Goal: Task Accomplishment & Management: Use online tool/utility

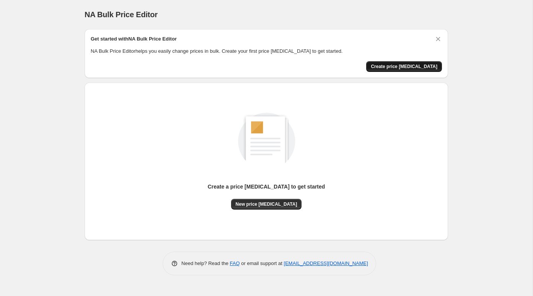
click at [406, 62] on button "Create price [MEDICAL_DATA]" at bounding box center [404, 66] width 76 height 11
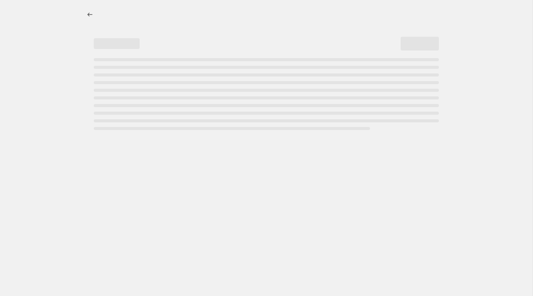
select select "percentage"
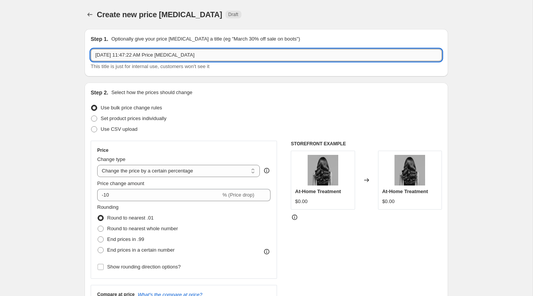
click at [221, 54] on input "Aug 28, 2025, 11:47:22 AM Price change job" at bounding box center [266, 55] width 351 height 12
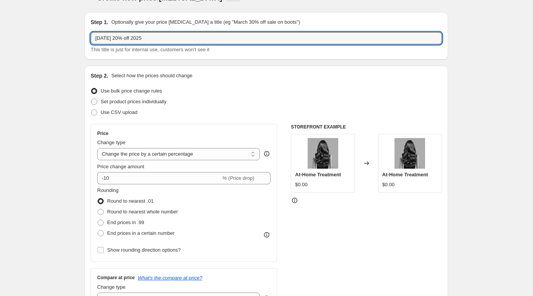
scroll to position [20, 0]
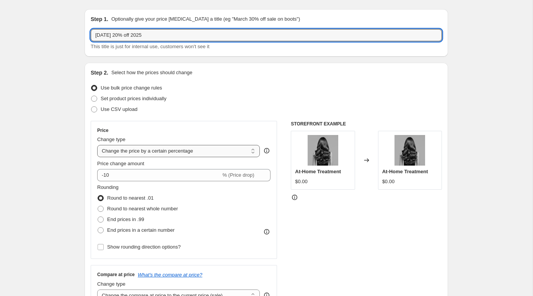
type input "Labor day 20% off 2025"
click at [169, 151] on select "Change the price to a certain amount Change the price by a certain amount Chang…" at bounding box center [178, 151] width 163 height 12
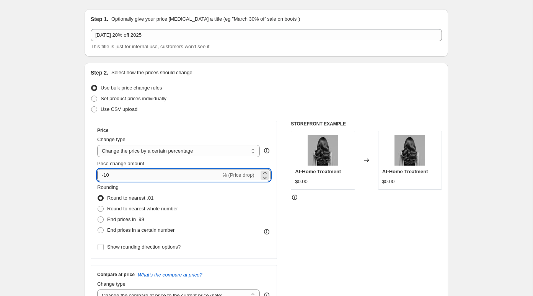
click at [144, 174] on input "-10" at bounding box center [159, 175] width 124 height 12
type input "-1"
type input "-20"
click at [318, 225] on div "STOREFRONT EXAMPLE At-Home Treatment $0.00 Changed to At-Home Treatment $0.00" at bounding box center [366, 215] width 151 height 188
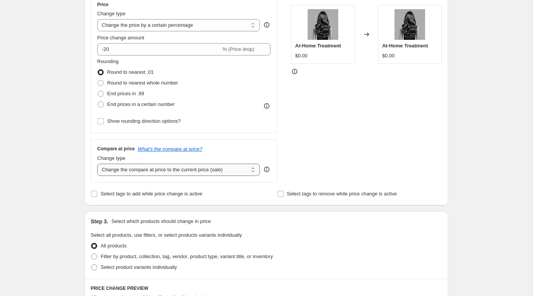
scroll to position [150, 0]
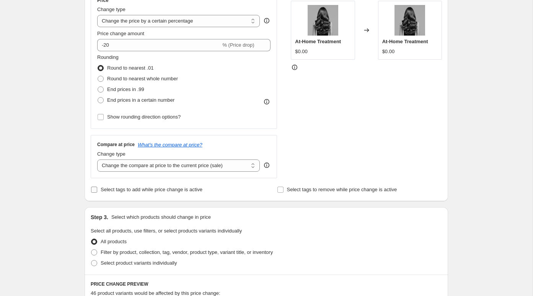
click at [172, 190] on span "Select tags to add while price change is active" at bounding box center [152, 190] width 102 height 6
click at [97, 190] on input "Select tags to add while price change is active" at bounding box center [94, 190] width 6 height 6
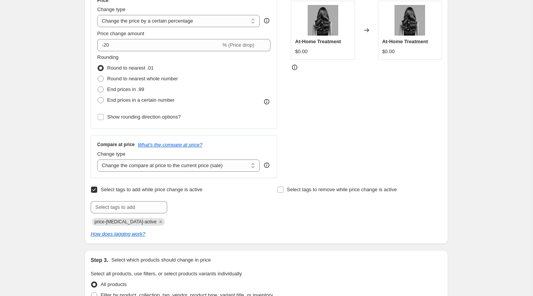
click at [152, 190] on span "Select tags to add while price change is active" at bounding box center [152, 190] width 102 height 6
click at [97, 190] on input "Select tags to add while price change is active" at bounding box center [94, 190] width 6 height 6
checkbox input "false"
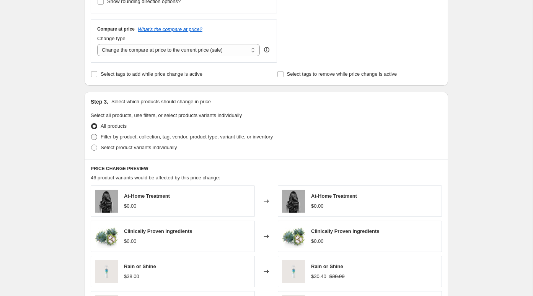
scroll to position [266, 0]
click at [156, 145] on span "Select product variants individually" at bounding box center [139, 147] width 76 height 6
click at [91, 144] on input "Select product variants individually" at bounding box center [91, 144] width 0 height 0
radio input "true"
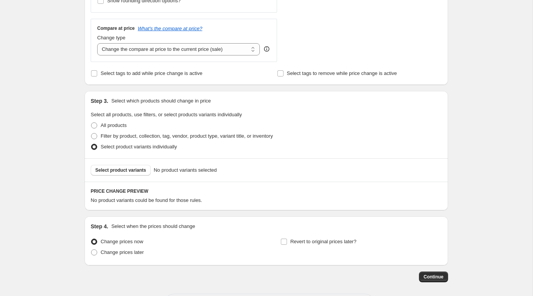
scroll to position [270, 0]
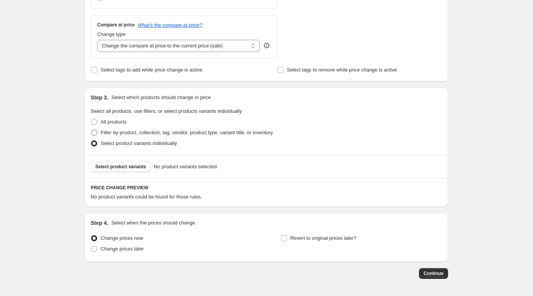
click at [98, 130] on label "Filter by product, collection, tag, vendor, product type, variant title, or inv…" at bounding box center [182, 132] width 182 height 11
click at [91, 130] on input "Filter by product, collection, tag, vendor, product type, variant title, or inv…" at bounding box center [91, 130] width 0 height 0
radio input "true"
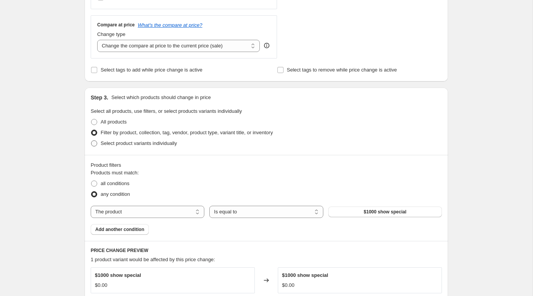
click at [109, 140] on span "Select product variants individually" at bounding box center [139, 143] width 76 height 6
click at [91, 140] on input "Select product variants individually" at bounding box center [91, 140] width 0 height 0
radio input "true"
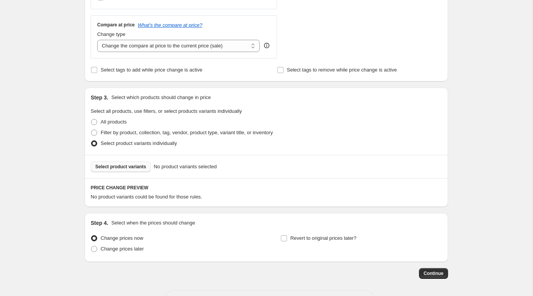
click at [112, 164] on span "Select product variants" at bounding box center [120, 167] width 51 height 6
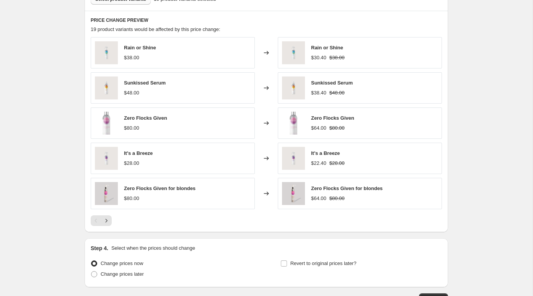
scroll to position [489, 0]
